Goal: Task Accomplishment & Management: Manage account settings

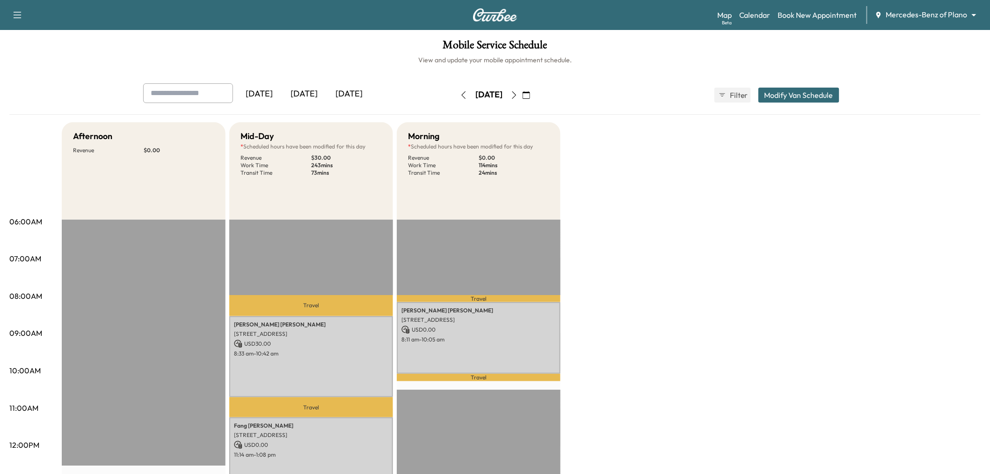
click at [300, 94] on div "[DATE]" at bounding box center [304, 94] width 45 height 22
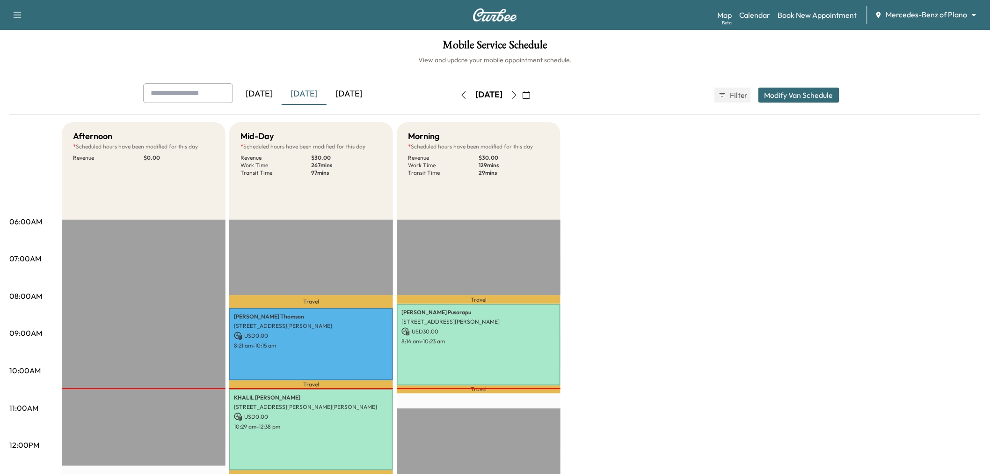
click at [517, 95] on icon "button" at bounding box center [514, 94] width 4 height 7
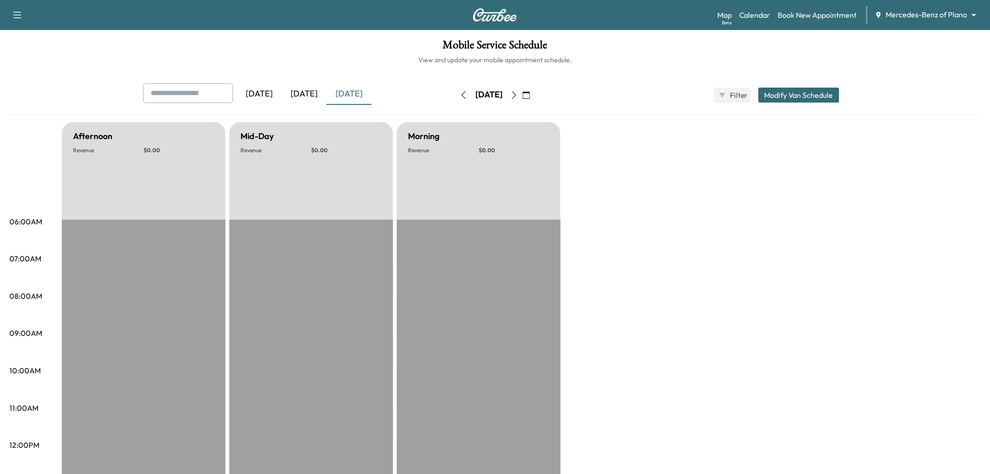
click at [518, 95] on icon "button" at bounding box center [513, 94] width 7 height 7
click at [534, 95] on button "button" at bounding box center [526, 94] width 16 height 15
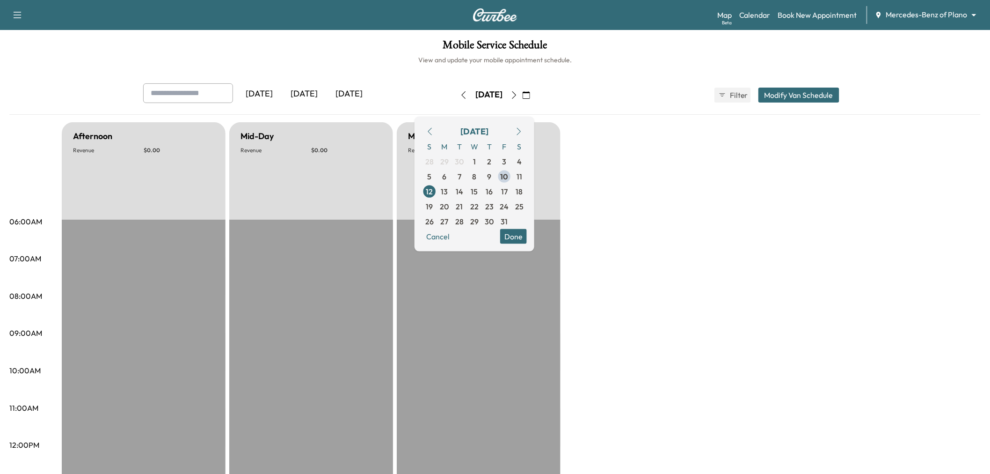
click at [518, 95] on icon "button" at bounding box center [513, 94] width 7 height 7
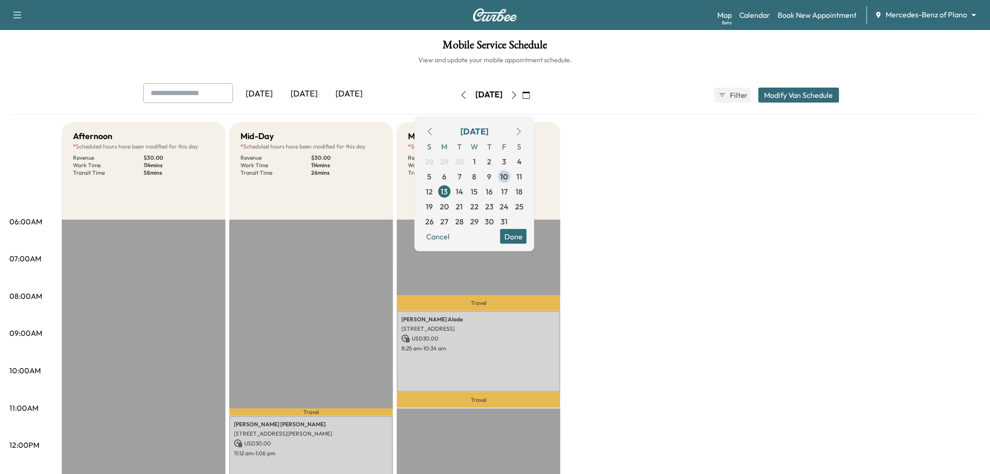
click at [518, 95] on icon "button" at bounding box center [513, 94] width 7 height 7
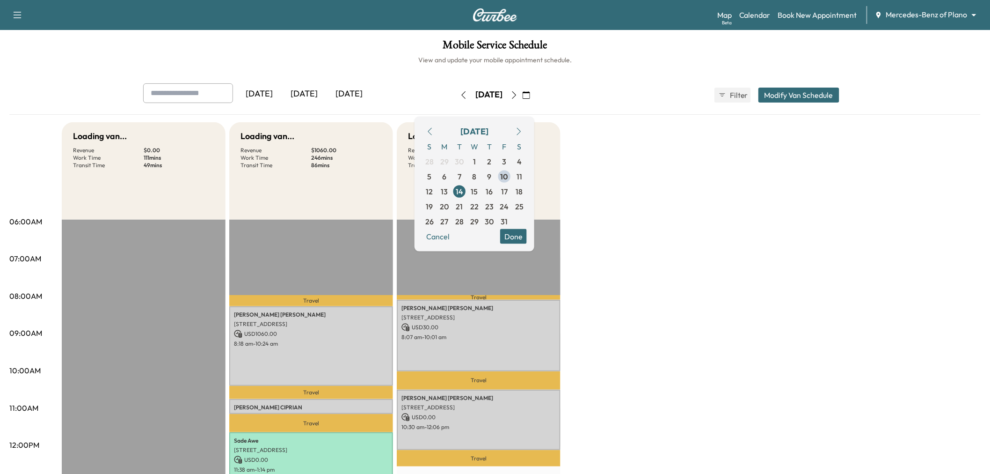
click at [634, 169] on div "Loading van... Revenue $ 0.00 Work Time 111 mins Transit Time 49 mins Travel Ka…" at bounding box center [521, 473] width 919 height 702
click at [518, 92] on icon "button" at bounding box center [513, 94] width 7 height 7
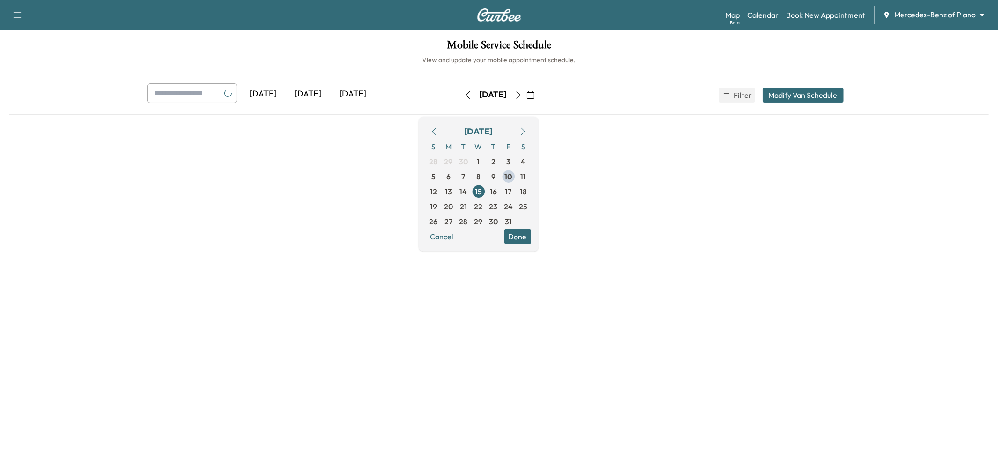
click at [677, 255] on div at bounding box center [498, 240] width 979 height 237
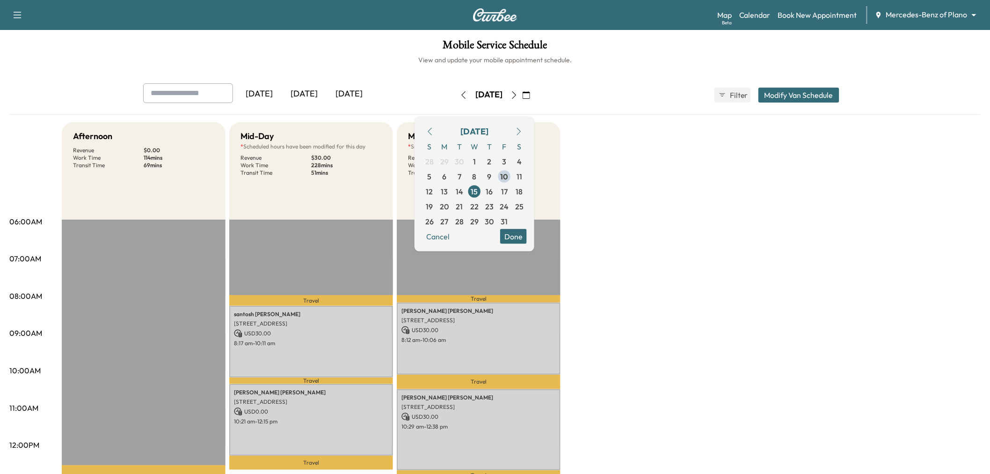
click at [527, 235] on button "Done" at bounding box center [513, 235] width 27 height 15
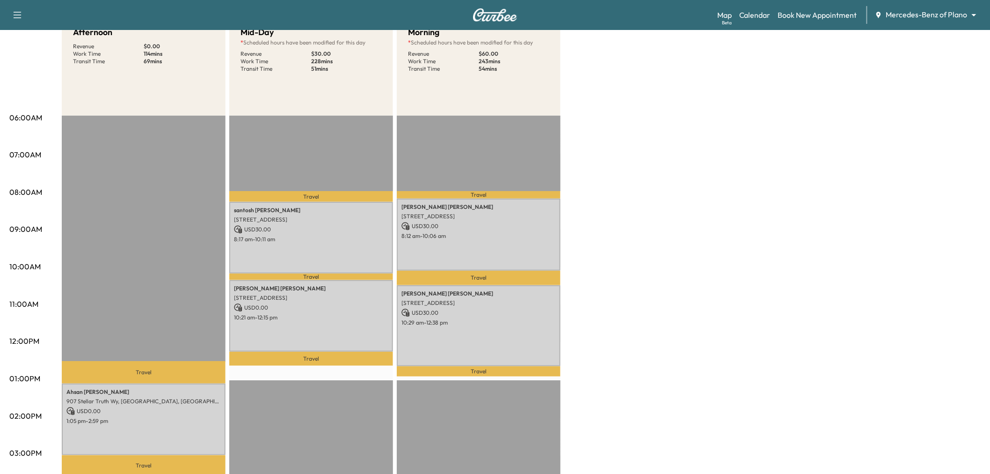
scroll to position [52, 0]
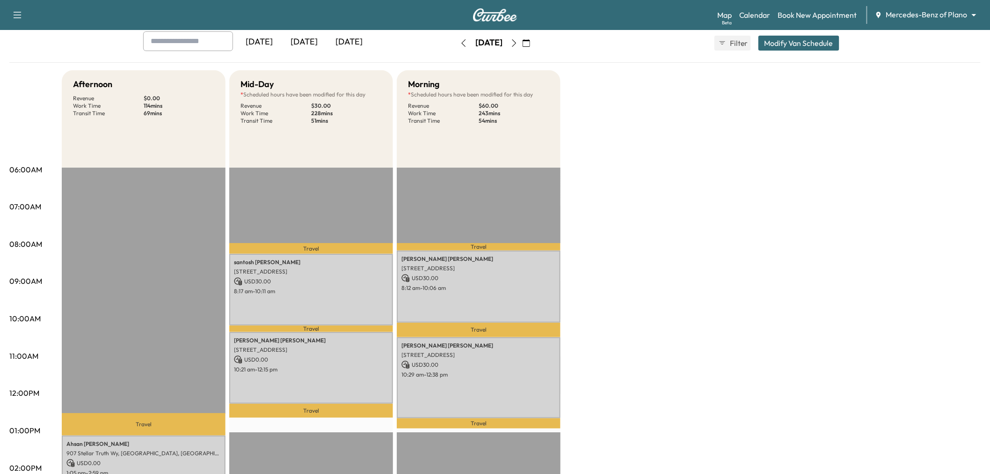
click at [518, 41] on icon "button" at bounding box center [513, 42] width 7 height 7
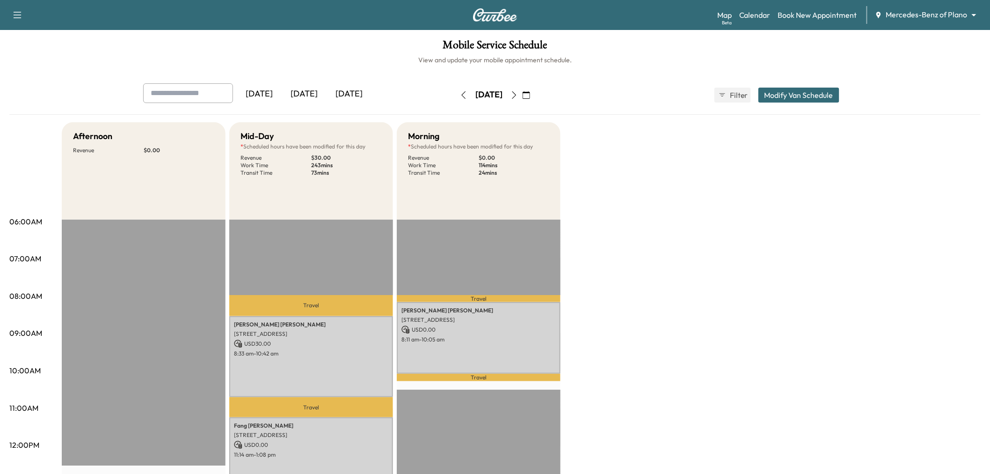
click at [518, 94] on icon "button" at bounding box center [513, 94] width 7 height 7
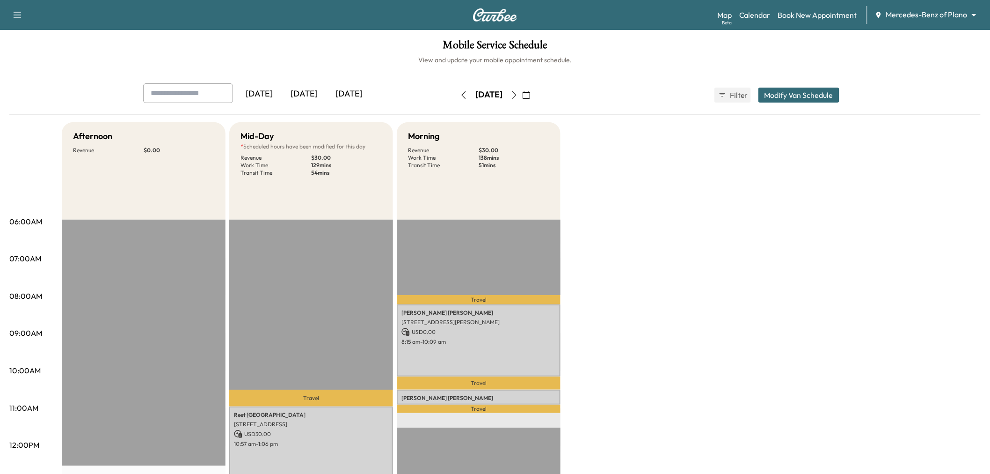
click at [456, 99] on button "button" at bounding box center [464, 94] width 16 height 15
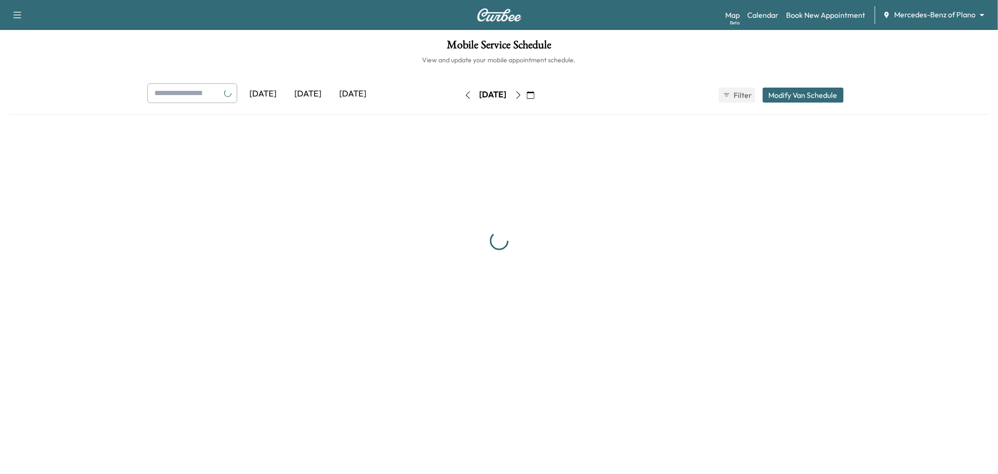
click at [699, 227] on div at bounding box center [498, 240] width 979 height 237
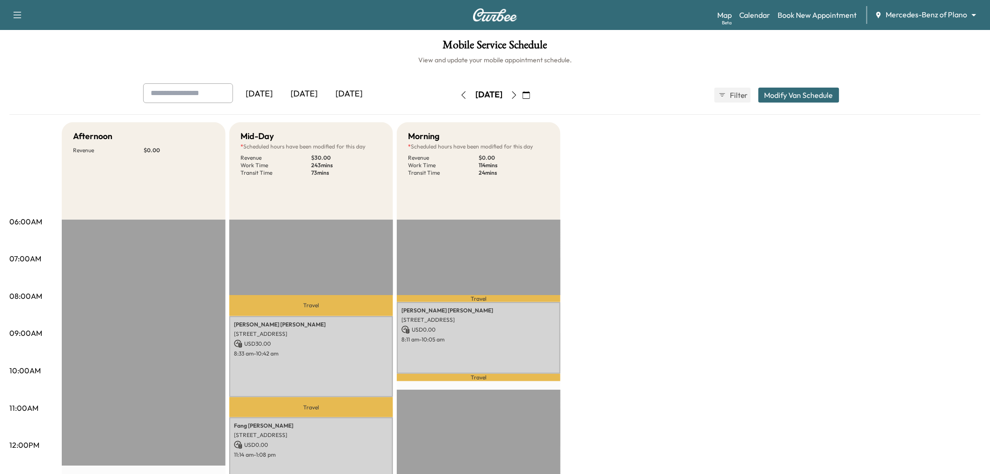
click at [718, 226] on div "Afternoon Revenue $ 0.00 Mid-Day * Scheduled hours have been modified for this …" at bounding box center [521, 473] width 919 height 702
click at [699, 279] on div "Afternoon Revenue $ 0.00 Mid-Day * Scheduled hours have been modified for this …" at bounding box center [521, 473] width 919 height 702
click at [637, 274] on div "Afternoon Revenue $ 0.00 Mid-Day * Scheduled hours have been modified for this …" at bounding box center [521, 473] width 919 height 702
click at [677, 252] on div "Afternoon Revenue $ 0.00 Mid-Day * Scheduled hours have been modified for this …" at bounding box center [521, 473] width 919 height 702
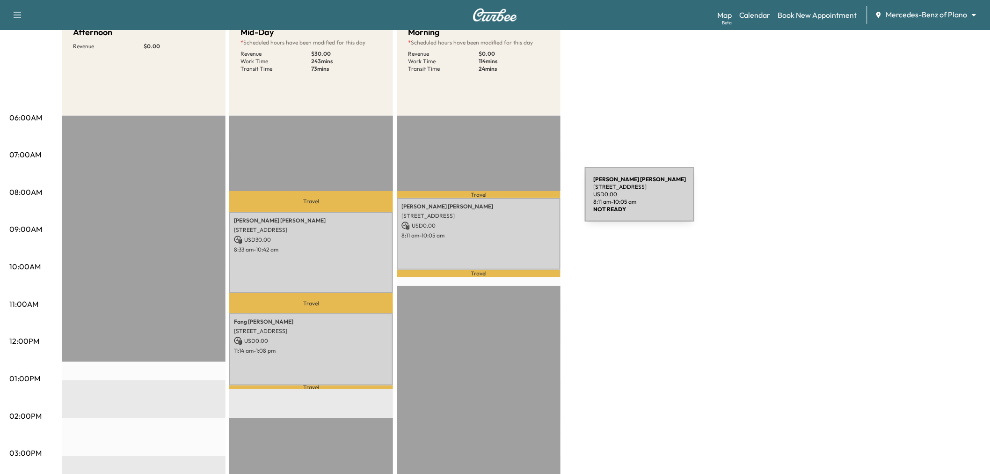
scroll to position [52, 0]
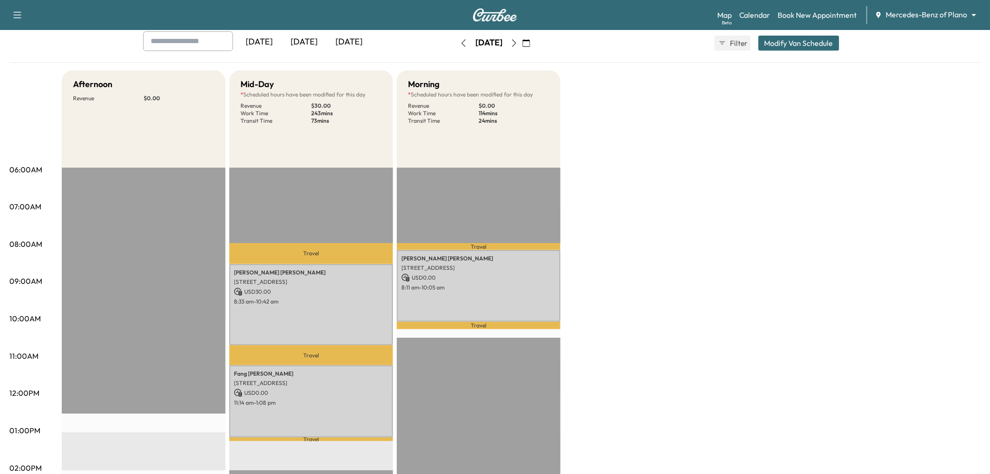
click at [518, 45] on icon "button" at bounding box center [513, 42] width 7 height 7
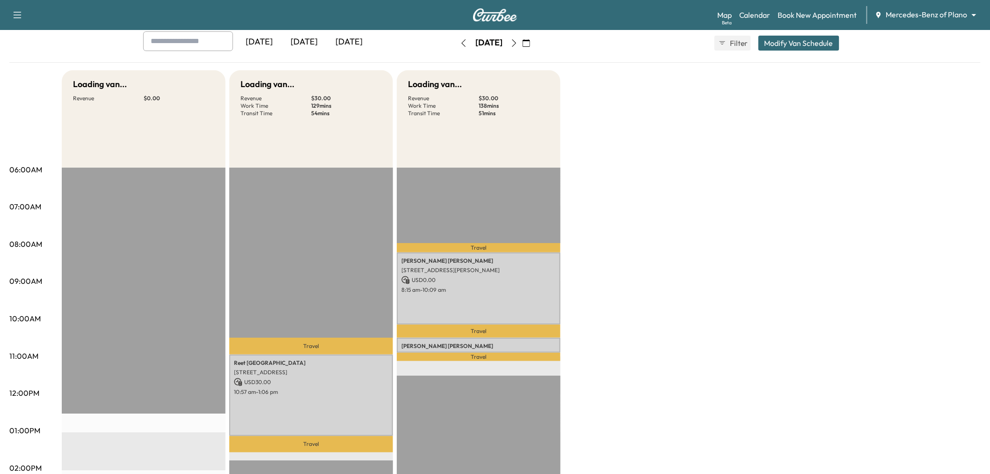
scroll to position [104, 0]
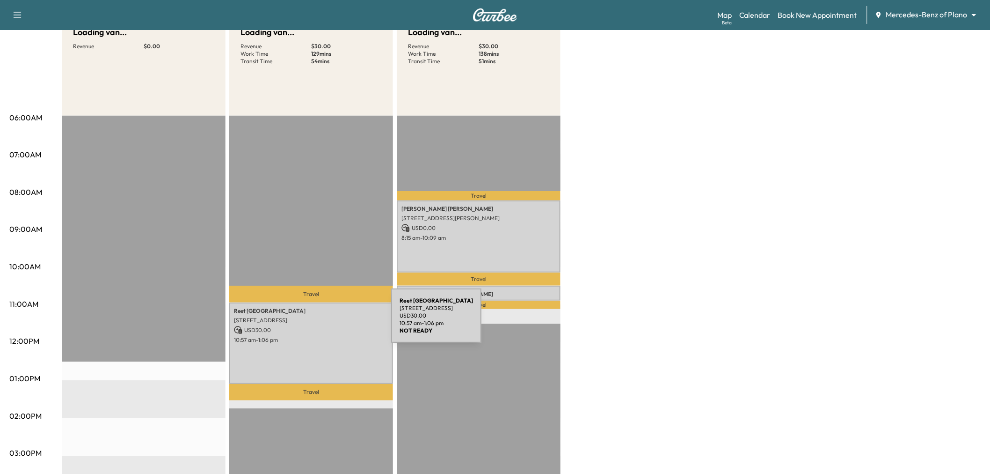
click at [321, 321] on div "Reet Randhawa 1904 Dublin Rd, Plano, TX 75094, US USD 30.00 10:57 am - 1:06 pm" at bounding box center [311, 342] width 164 height 81
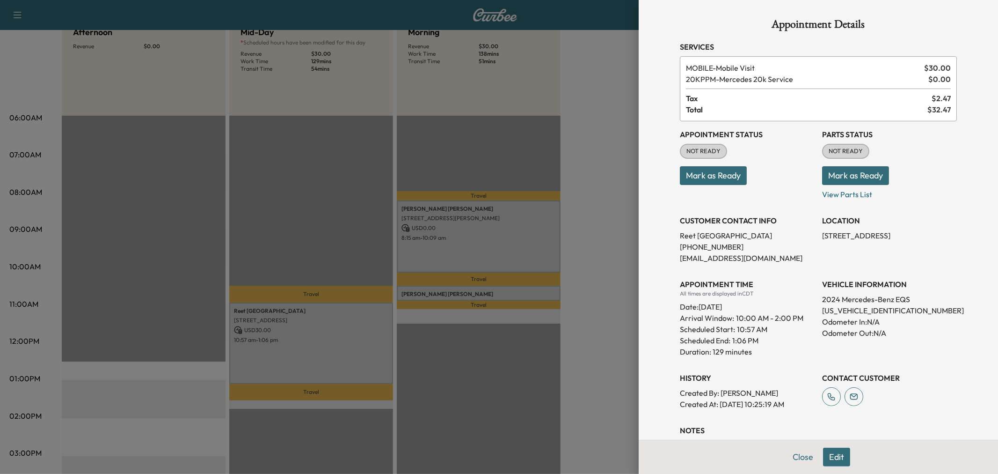
click at [324, 334] on div at bounding box center [499, 237] width 998 height 474
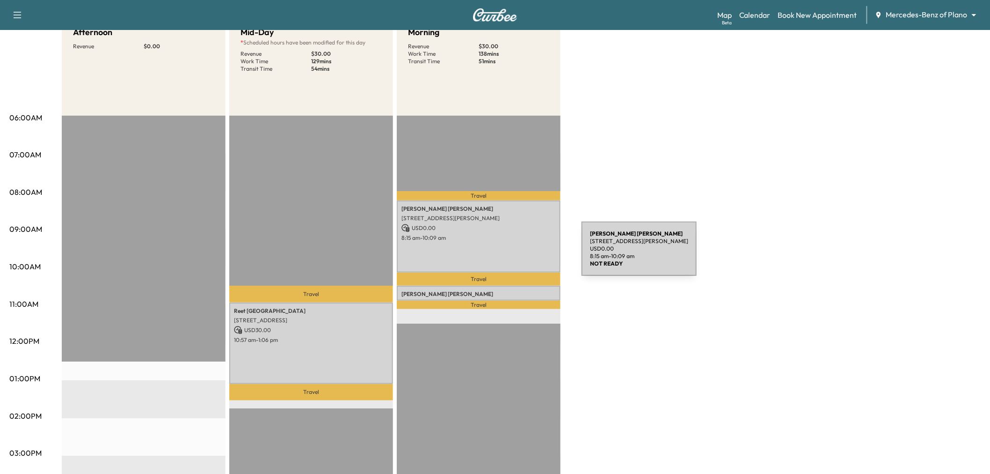
click at [506, 253] on div "DAVID WOLSTENHOLM 17800 Dickerson St, Dallas, TX 75252, USA USD 0.00 8:15 am - …" at bounding box center [479, 236] width 164 height 72
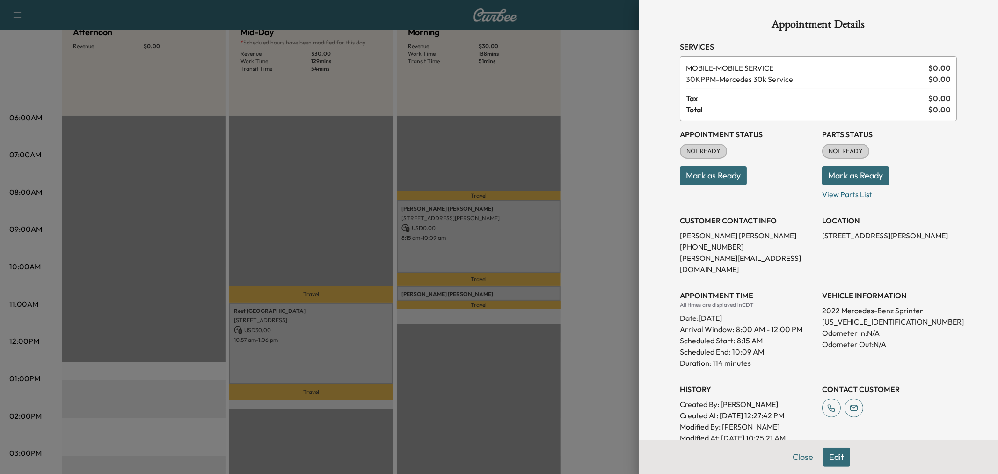
click at [506, 253] on div at bounding box center [499, 237] width 998 height 474
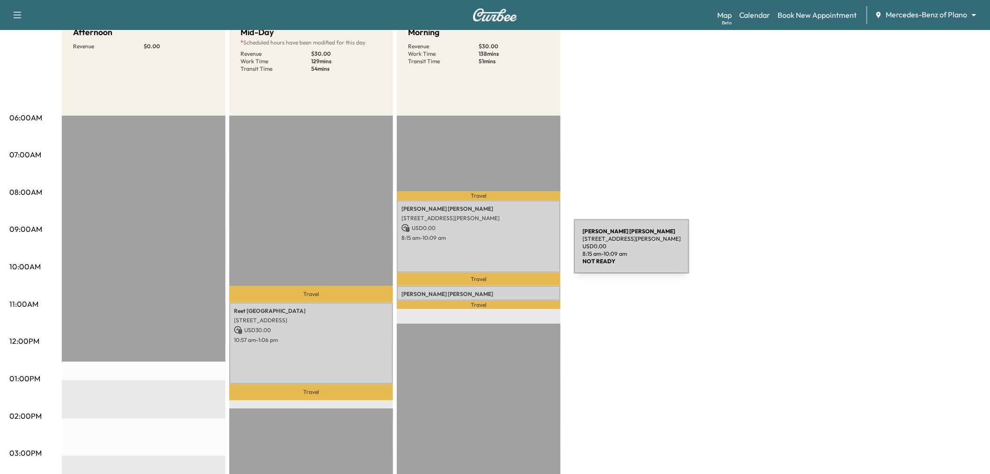
click at [504, 252] on div "DAVID WOLSTENHOLM 17800 Dickerson St, Dallas, TX 75252, USA USD 0.00 8:15 am - …" at bounding box center [479, 236] width 164 height 72
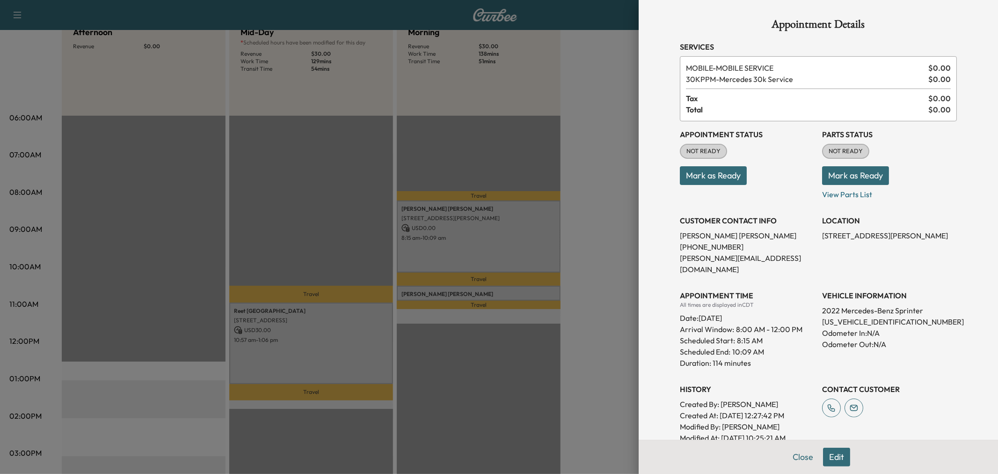
click at [503, 252] on div at bounding box center [499, 237] width 998 height 474
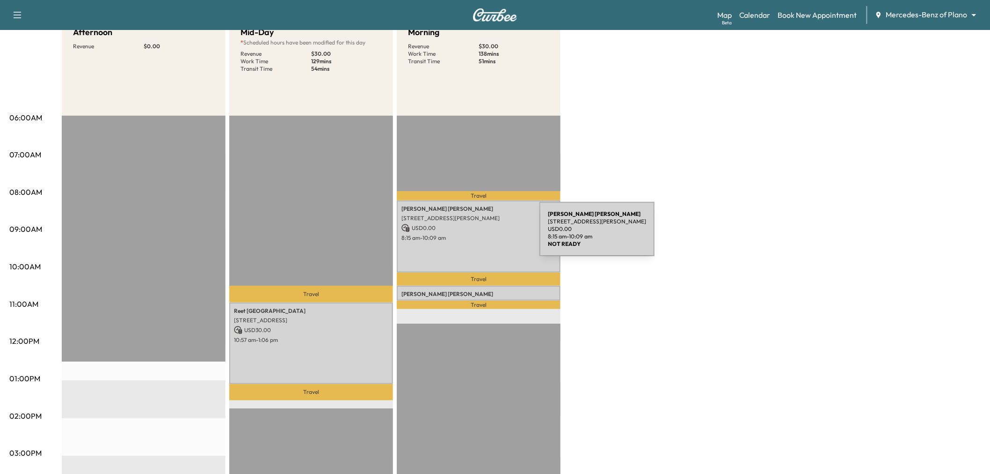
scroll to position [0, 0]
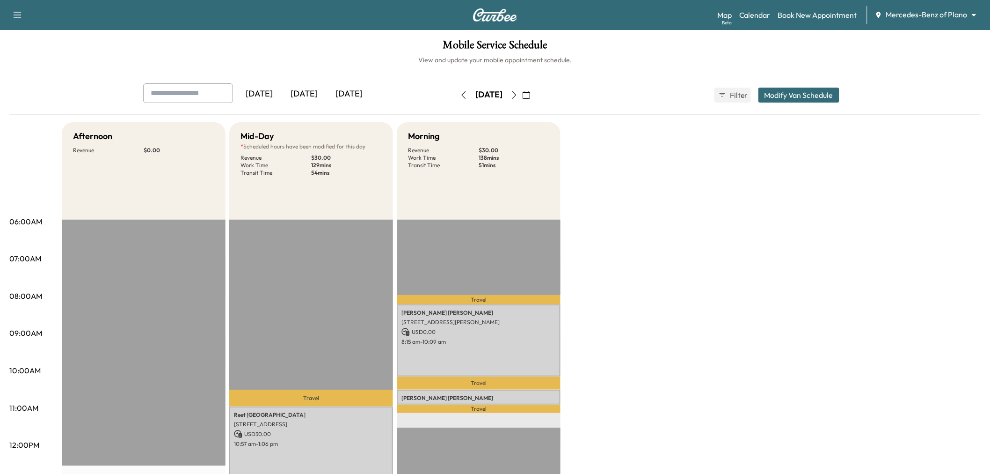
click at [530, 94] on icon "button" at bounding box center [526, 94] width 7 height 7
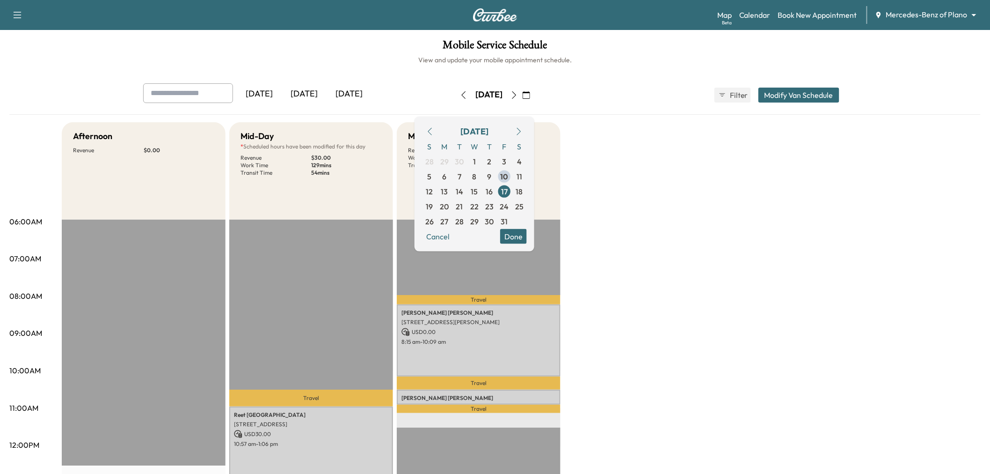
click at [676, 155] on div "Afternoon Revenue $ 0.00 Mid-Day * Scheduled hours have been modified for this …" at bounding box center [521, 473] width 919 height 702
click at [530, 95] on icon "button" at bounding box center [526, 94] width 7 height 7
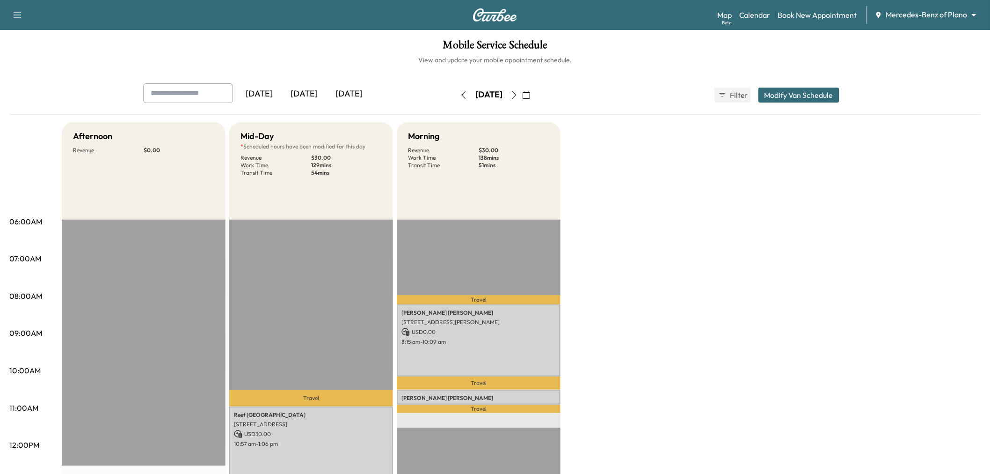
click at [534, 93] on button "button" at bounding box center [526, 94] width 16 height 15
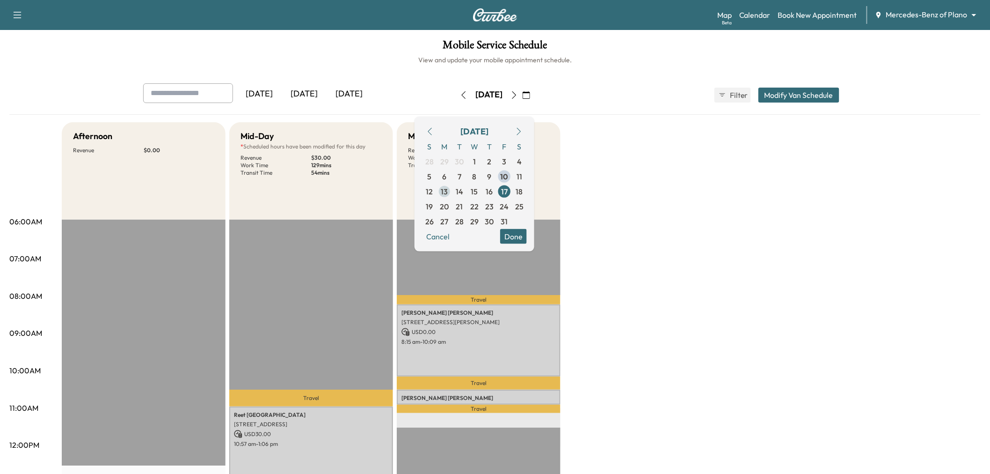
click at [448, 189] on span "13" at bounding box center [444, 190] width 7 height 11
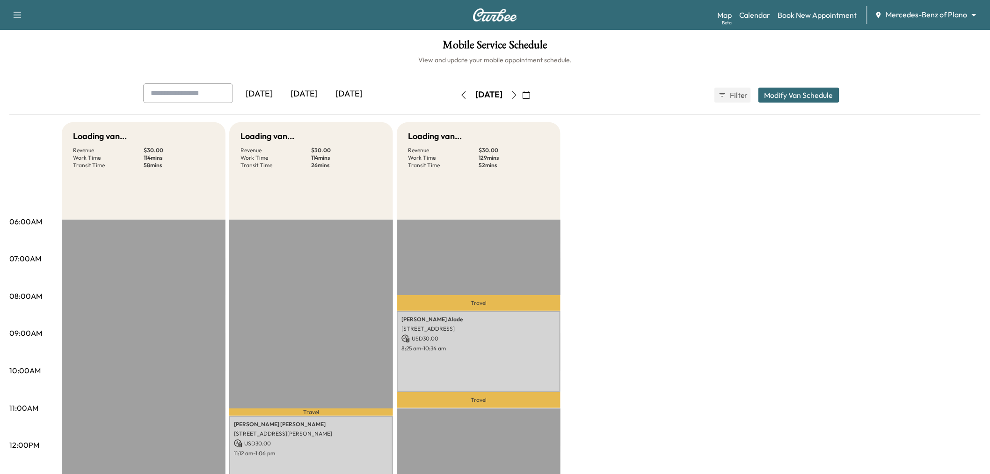
click at [683, 230] on div "Loading van... Revenue $ 30.00 Work Time 114 mins Transit Time 58 mins Travel D…" at bounding box center [521, 473] width 919 height 702
click at [534, 95] on button "button" at bounding box center [526, 94] width 16 height 15
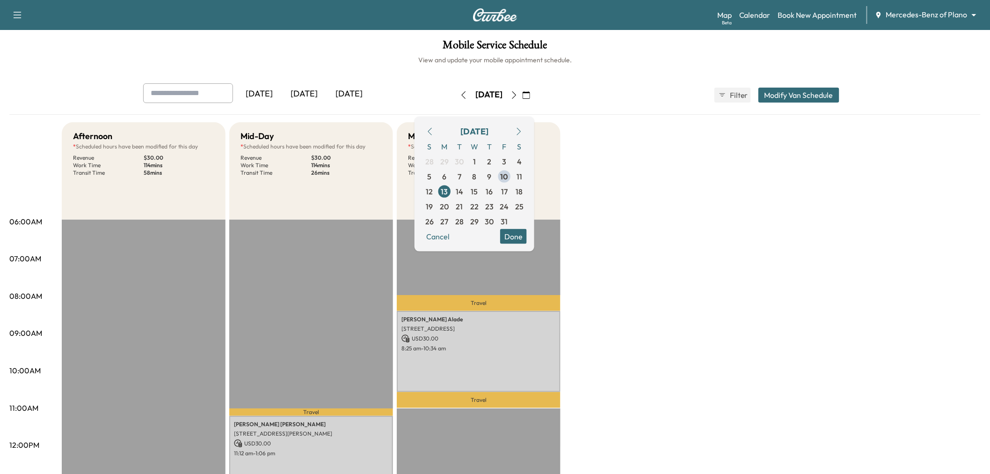
click at [508, 189] on span "17" at bounding box center [504, 190] width 7 height 11
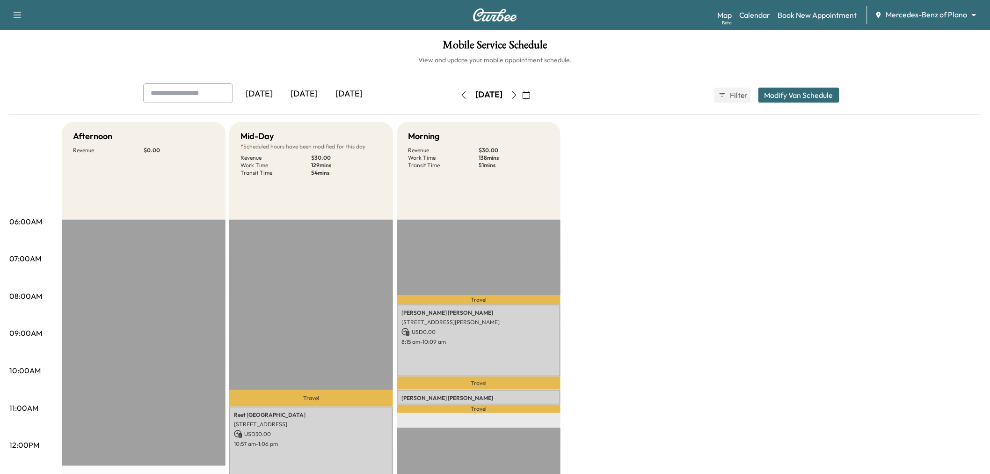
click at [666, 281] on div "Afternoon Revenue $ 0.00 Mid-Day * Scheduled hours have been modified for this …" at bounding box center [521, 473] width 919 height 702
click at [315, 99] on div "[DATE]" at bounding box center [304, 94] width 45 height 22
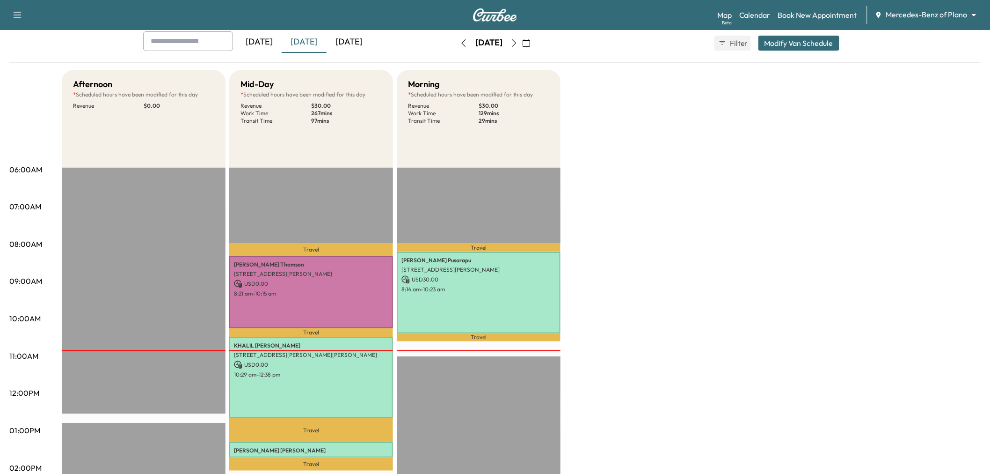
scroll to position [156, 0]
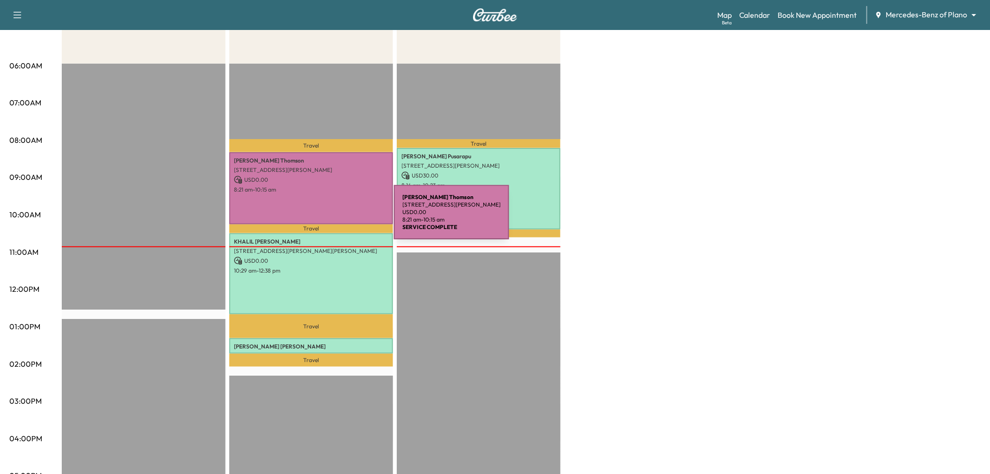
click at [329, 204] on div "Kevin Thomson 1420 Red Oak Trail, McKinney, TX 75069, United States of America …" at bounding box center [311, 188] width 164 height 72
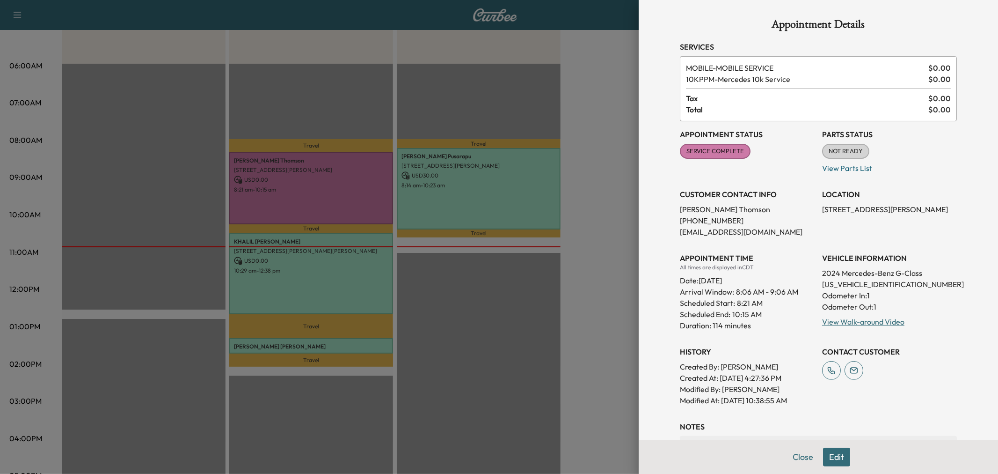
click at [857, 207] on p "1420 Red Oak Trail, McKinney, TX 75069, United States of America" at bounding box center [889, 209] width 135 height 11
copy p "1420 Red Oak Trail, McKinney, TX 75069, United States of America"
drag, startPoint x: 446, startPoint y: 284, endPoint x: 434, endPoint y: 284, distance: 12.2
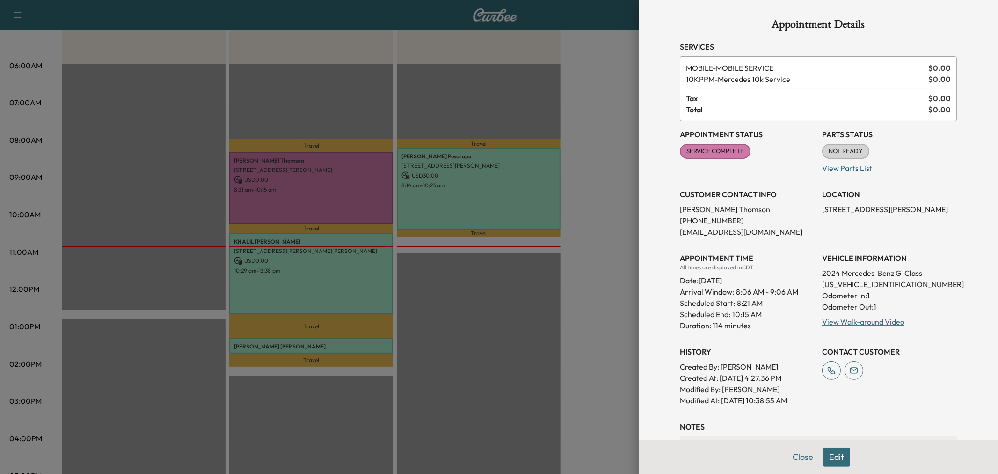
click at [444, 284] on div at bounding box center [499, 237] width 998 height 474
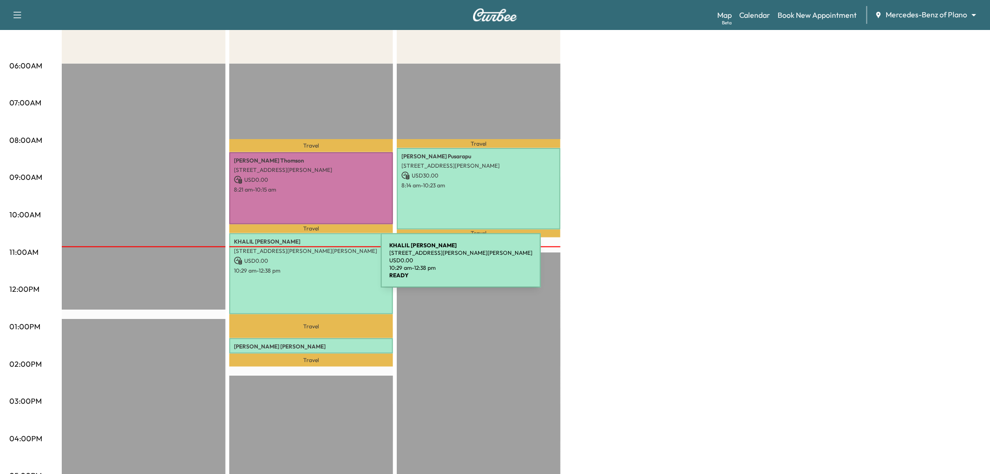
click at [311, 267] on p "10:29 am - 12:38 pm" at bounding box center [311, 270] width 154 height 7
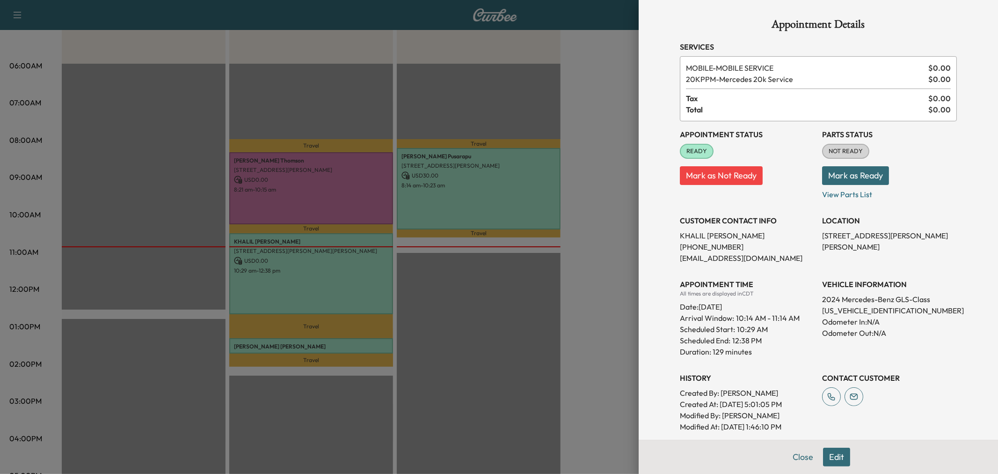
click at [858, 237] on p "6607 Stafford Dr, Parker, TX 75002, USA" at bounding box center [889, 241] width 135 height 22
copy p "6607 Stafford Dr, Parker, TX 75002, USA"
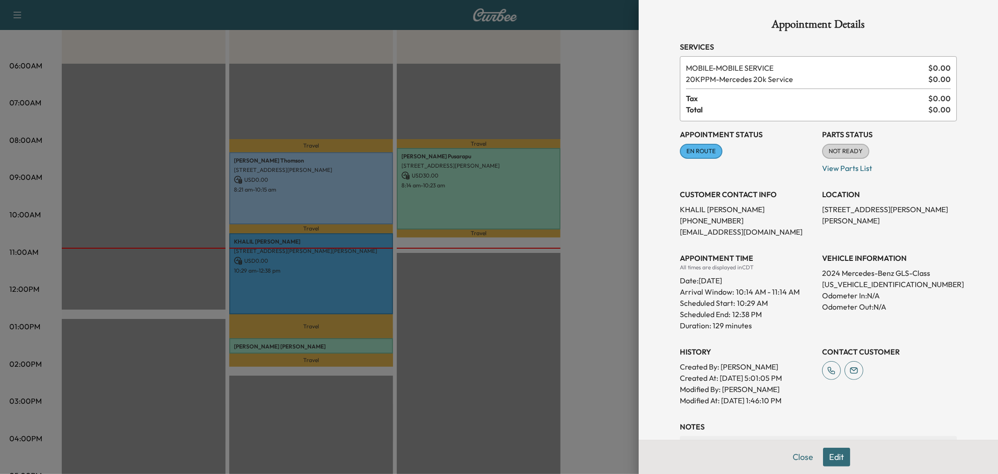
click at [547, 308] on div at bounding box center [499, 237] width 998 height 474
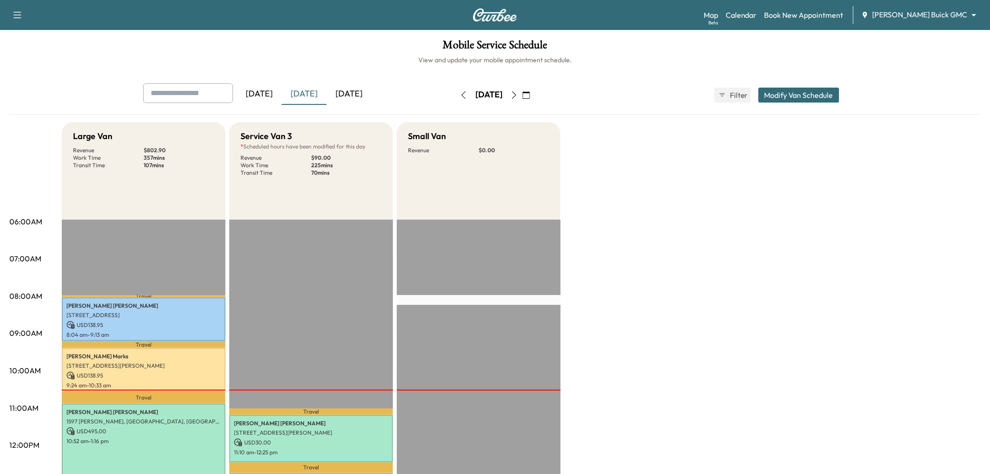
click at [534, 97] on button "button" at bounding box center [526, 94] width 16 height 15
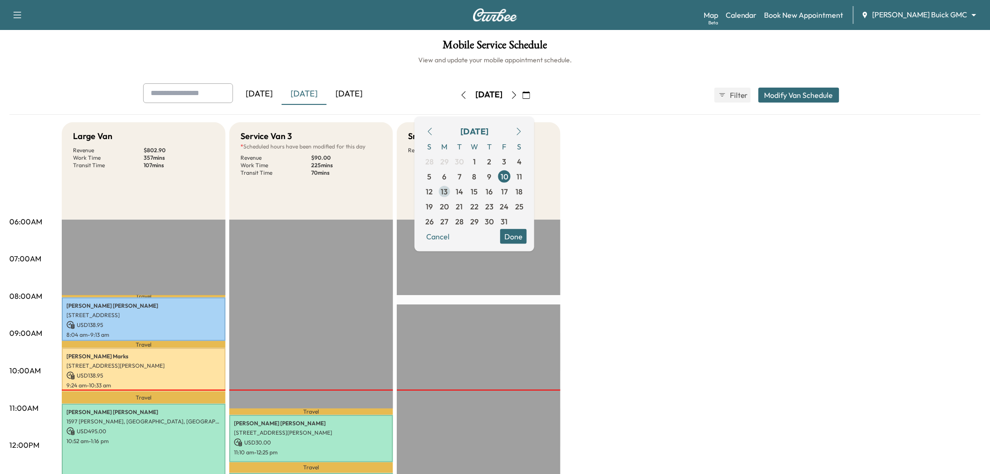
click at [448, 189] on span "13" at bounding box center [444, 190] width 7 height 11
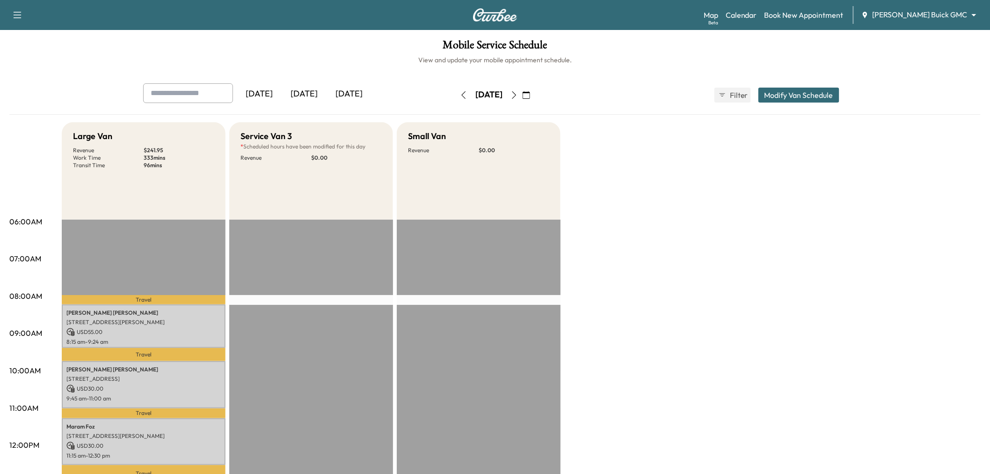
click at [616, 265] on div "Large Van Revenue $ 241.95 Work Time 333 mins Transit Time 96 mins Travel [PERS…" at bounding box center [521, 473] width 919 height 702
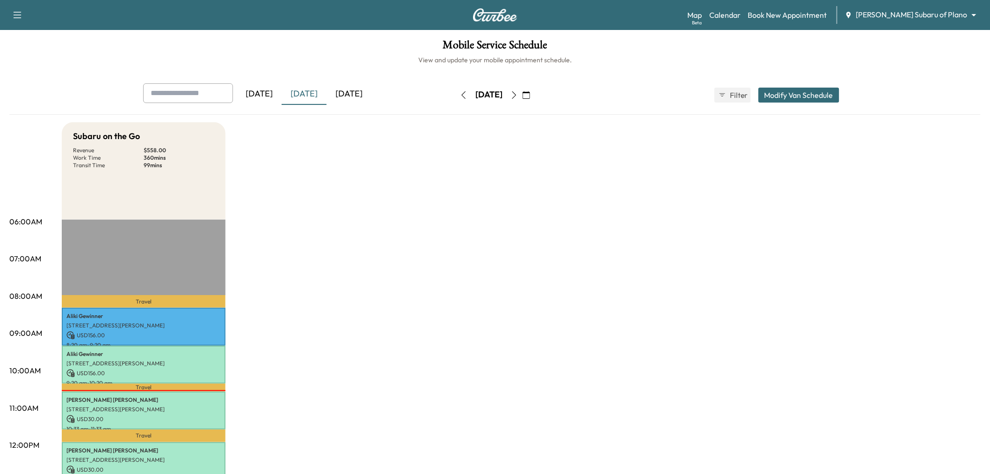
click at [534, 94] on button "button" at bounding box center [526, 94] width 16 height 15
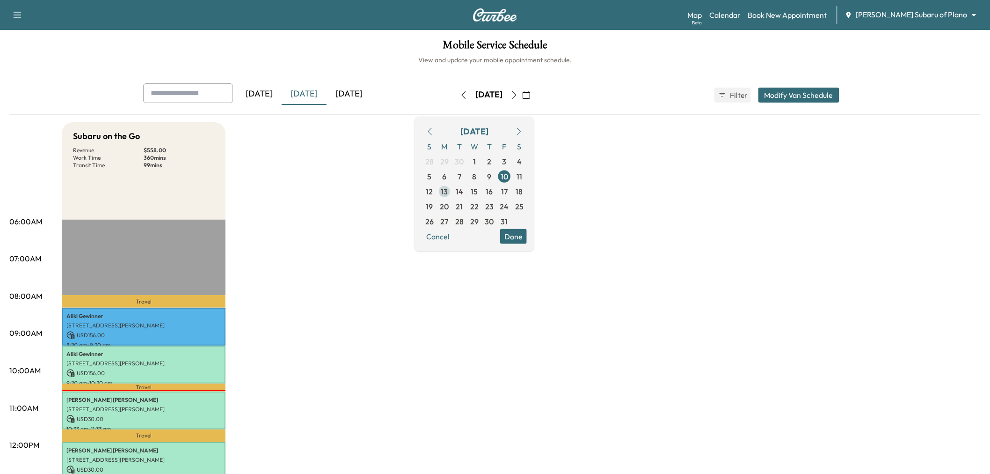
click at [452, 189] on span "13" at bounding box center [444, 190] width 15 height 15
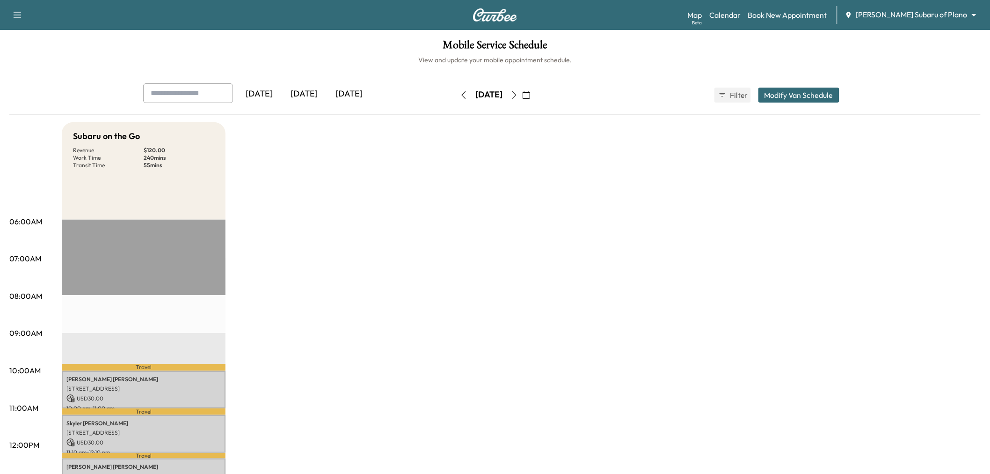
click at [545, 338] on div "Subaru on the Go Revenue $ 120.00 Work Time 240 mins Transit Time 55 mins Trave…" at bounding box center [521, 473] width 919 height 702
drag, startPoint x: 781, startPoint y: 86, endPoint x: 786, endPoint y: 94, distance: 9.2
click at [782, 87] on div "Yesterday Today Tomorrow Monday, October 13 October 2025 S M T W T F S 28 29 30…" at bounding box center [495, 94] width 719 height 23
click at [786, 94] on button "Modify Van Schedule" at bounding box center [798, 94] width 81 height 15
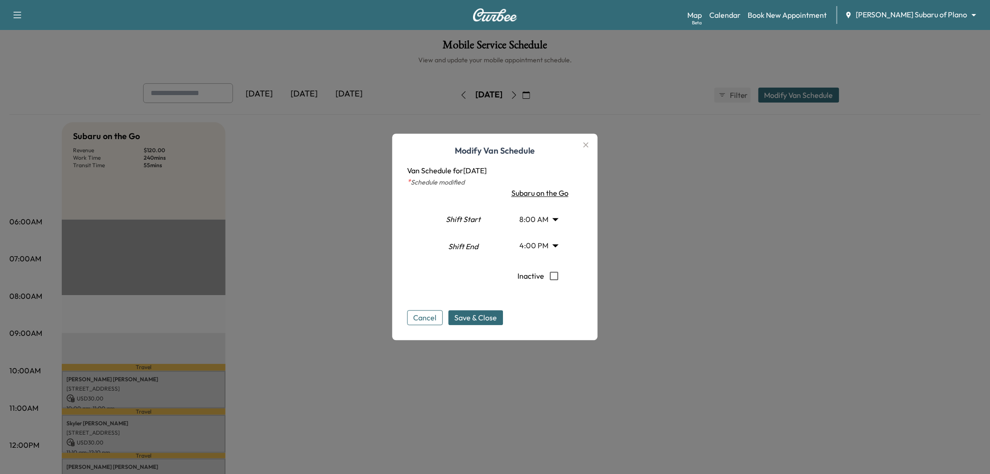
click at [532, 222] on body "Support Log Out Map Beta Calendar Book New Appointment Ewing Subaru of Plano **…" at bounding box center [495, 237] width 990 height 474
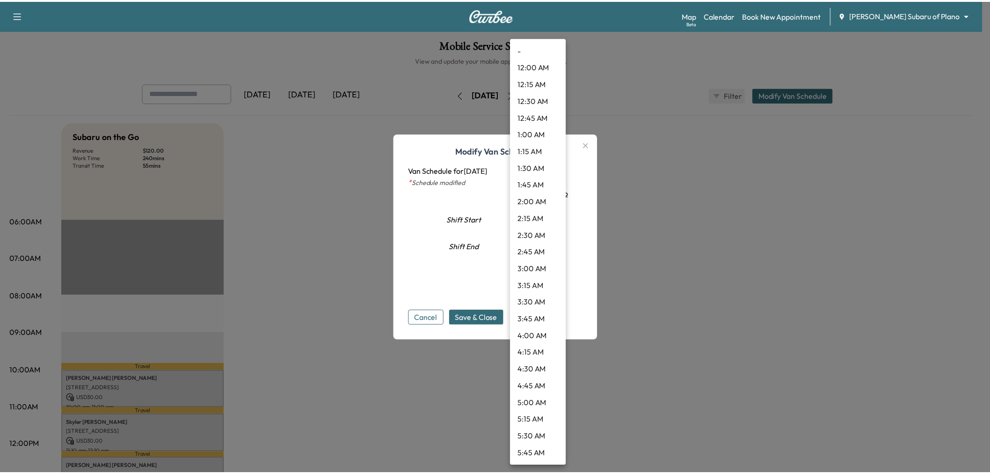
scroll to position [353, 0]
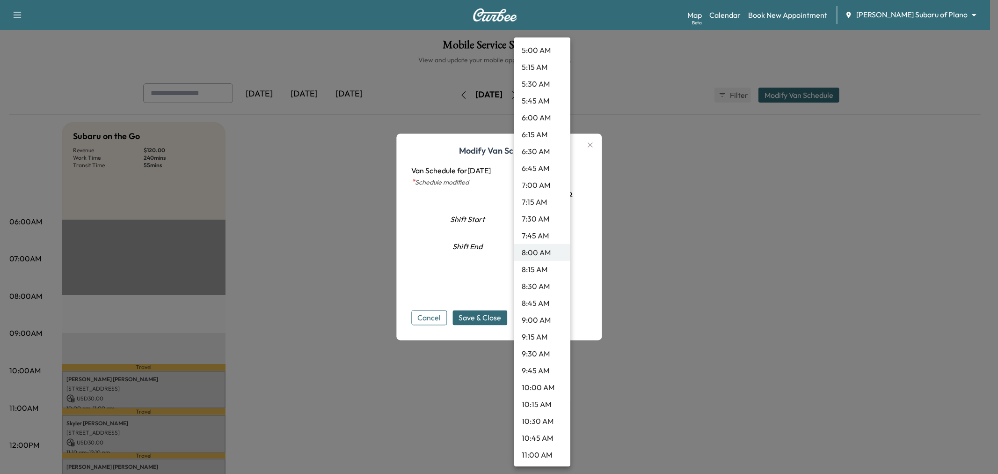
click at [543, 317] on li "9:00 AM" at bounding box center [542, 319] width 56 height 17
type input "*"
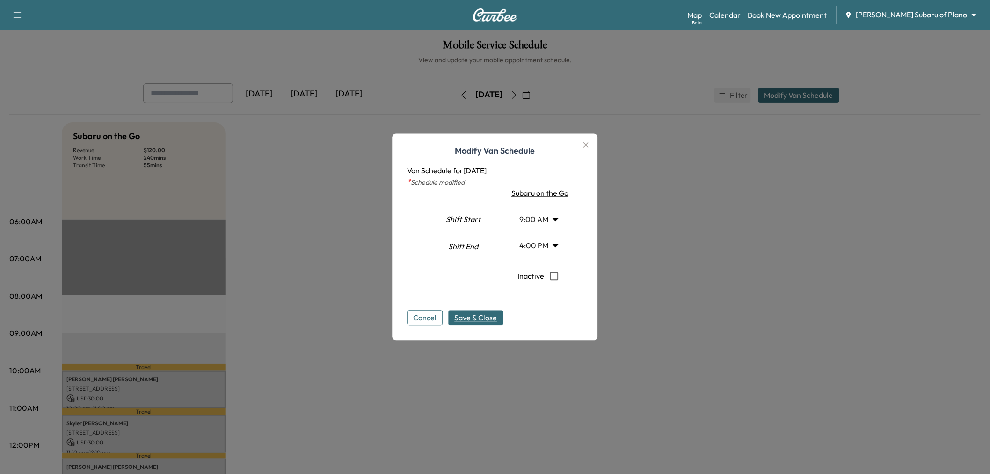
click at [485, 312] on span "Save & Close" at bounding box center [476, 317] width 43 height 11
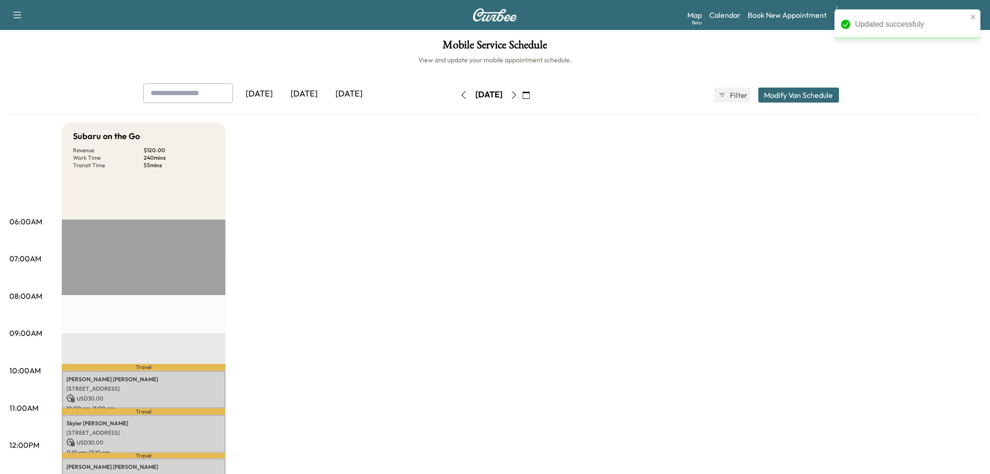
click at [379, 382] on div "Subaru on the Go Revenue $ 120.00 Work Time 240 mins Transit Time 55 mins Trave…" at bounding box center [521, 473] width 919 height 702
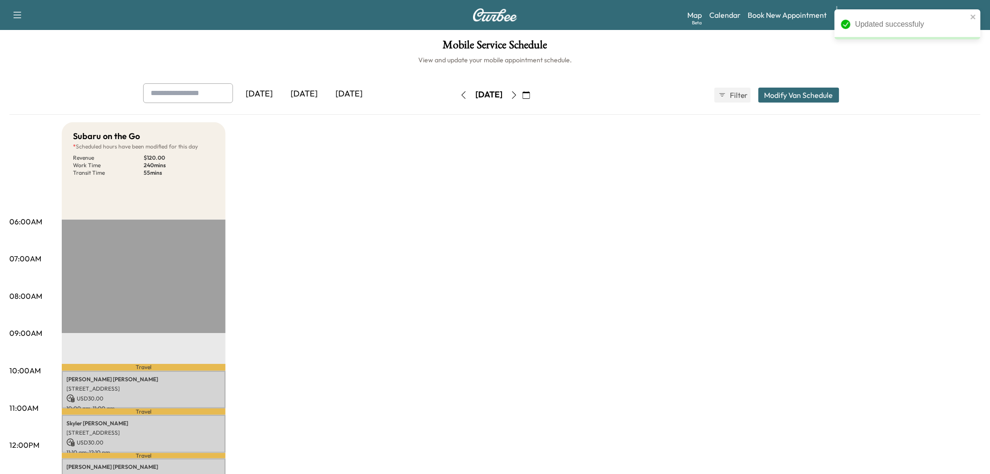
click at [384, 335] on div "Subaru on the Go * Scheduled hours have been modified for this day Revenue $ 12…" at bounding box center [521, 473] width 919 height 702
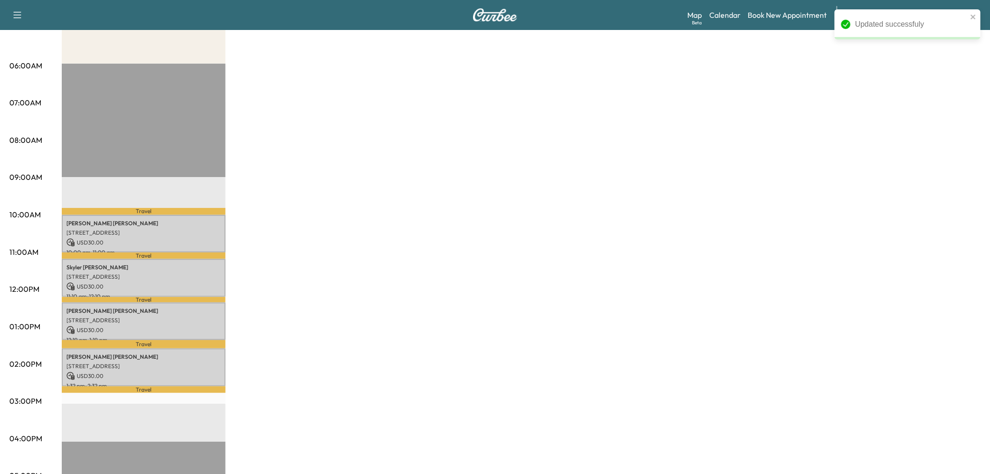
scroll to position [0, 0]
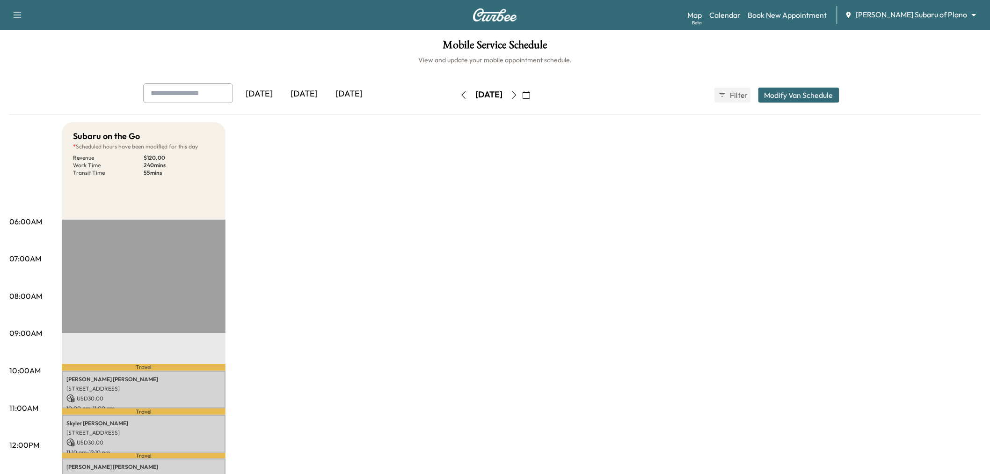
click at [736, 288] on div "Subaru on the Go * Scheduled hours have been modified for this day Revenue $ 12…" at bounding box center [521, 473] width 919 height 702
click at [626, 279] on div "Subaru on the Go * Scheduled hours have been modified for this day Revenue $ 12…" at bounding box center [521, 473] width 919 height 702
